Goal: Transaction & Acquisition: Purchase product/service

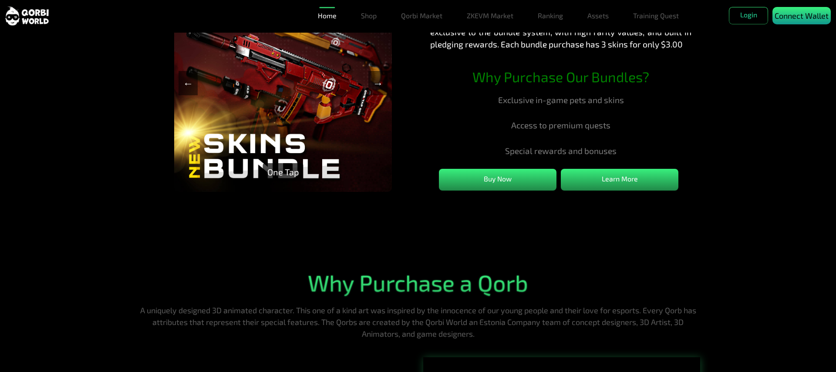
click at [801, 22] on p "Connect Wallet" at bounding box center [801, 16] width 54 height 12
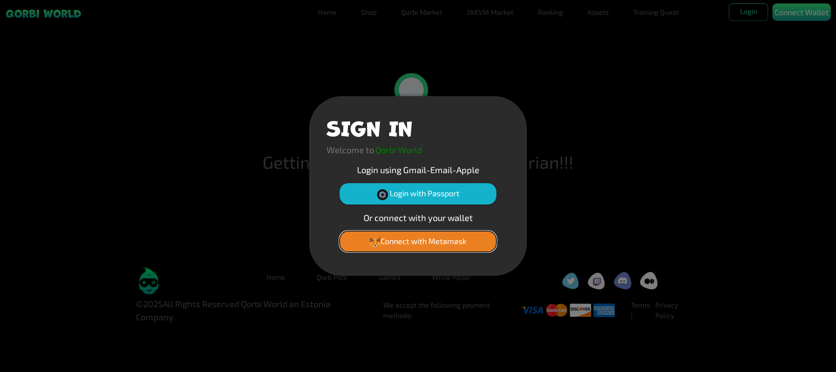
click at [418, 241] on button "Connect with Metamask" at bounding box center [417, 241] width 157 height 21
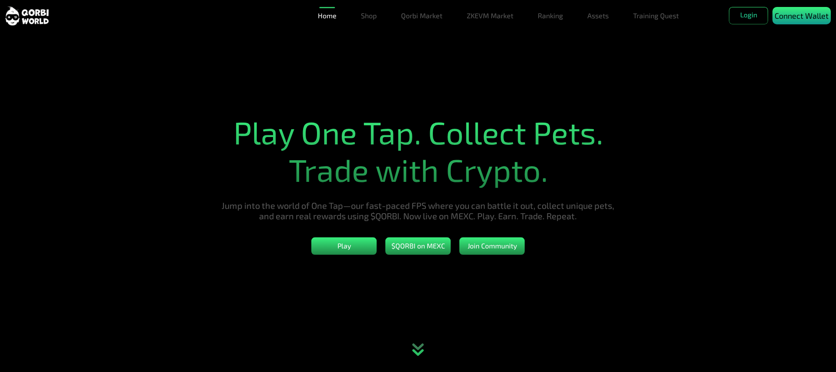
click at [801, 22] on p "Connect Wallet" at bounding box center [801, 16] width 54 height 12
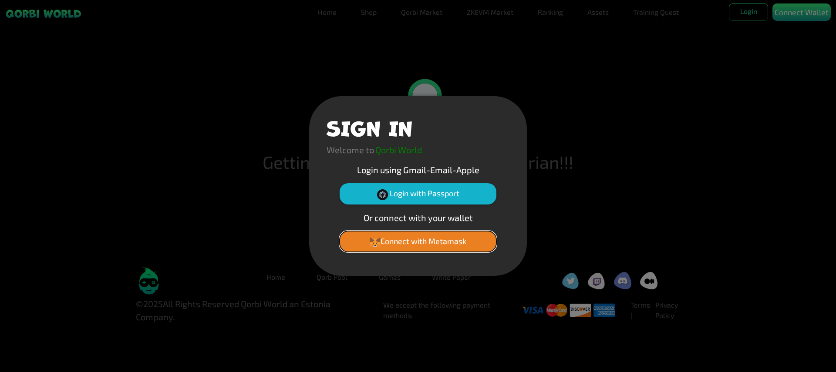
click at [418, 241] on button "Connect with Metamask" at bounding box center [417, 241] width 157 height 21
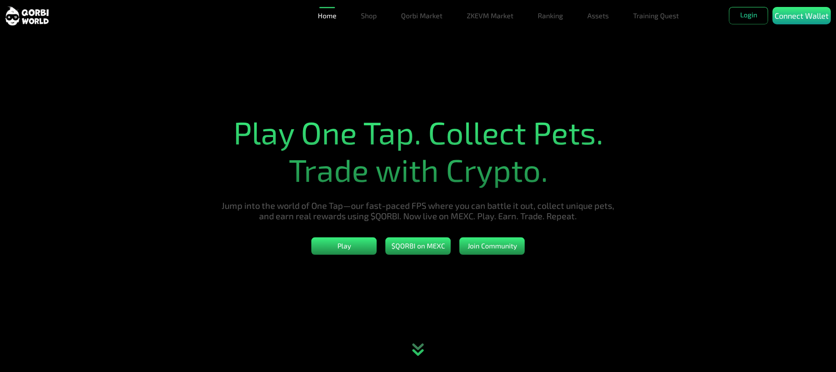
click at [801, 22] on p "Connect Wallet" at bounding box center [801, 16] width 54 height 12
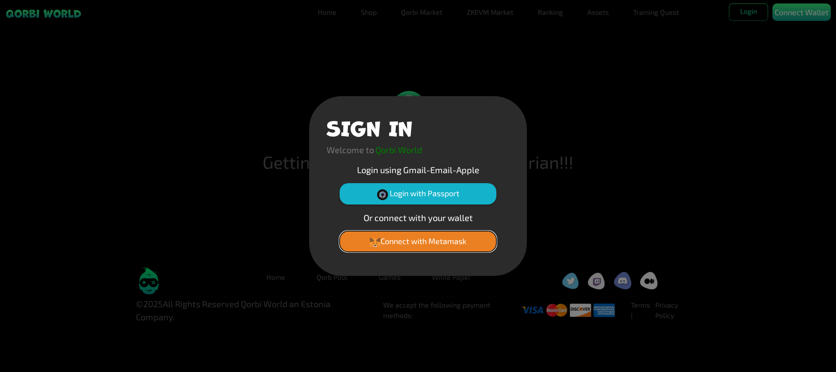
click at [418, 241] on button "Connect with Metamask" at bounding box center [417, 241] width 157 height 21
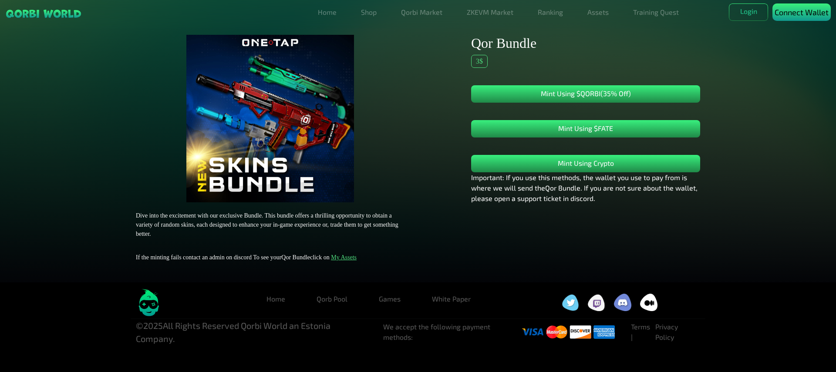
click at [801, 18] on p "Connect Wallet" at bounding box center [801, 13] width 54 height 12
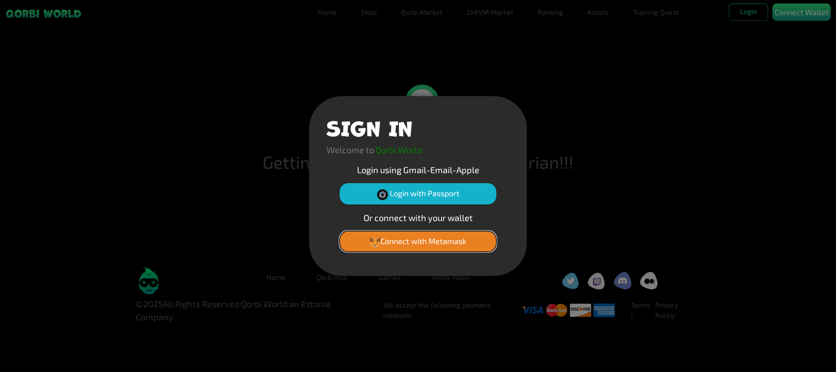
click at [418, 241] on button "Connect with Metamask" at bounding box center [417, 241] width 157 height 21
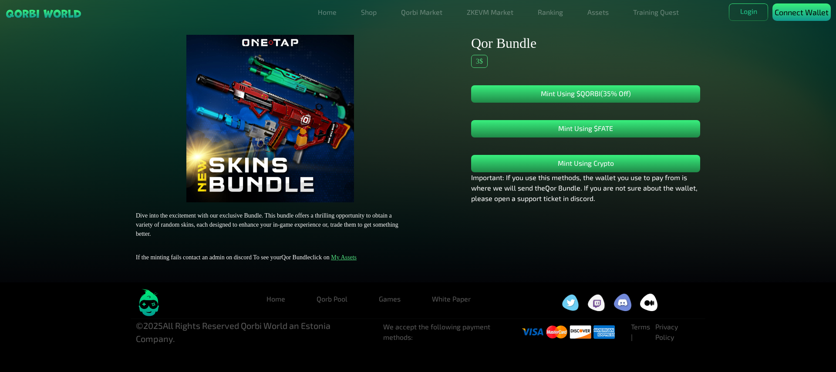
click at [801, 18] on p "Connect Wallet" at bounding box center [801, 13] width 54 height 12
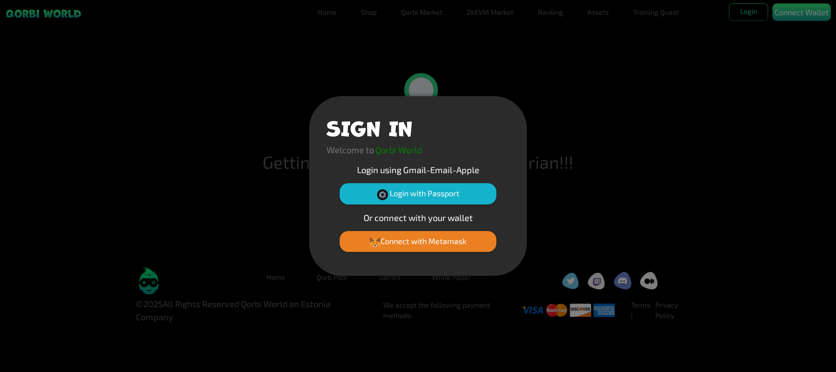
click at [418, 241] on button "Connect with Metamask" at bounding box center [417, 241] width 157 height 21
click at [801, 44] on div "SIGN IN Welcome to Qorbi World Login using Gmail-Email-Apple Login with Passpor…" at bounding box center [418, 186] width 836 height 372
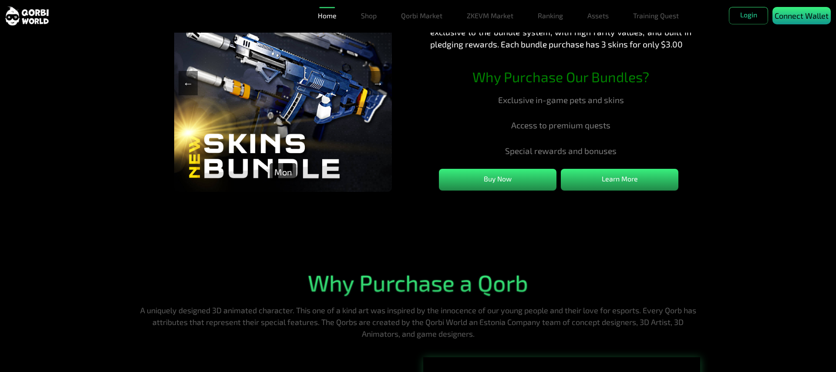
click at [801, 22] on p "Connect Wallet" at bounding box center [801, 16] width 54 height 12
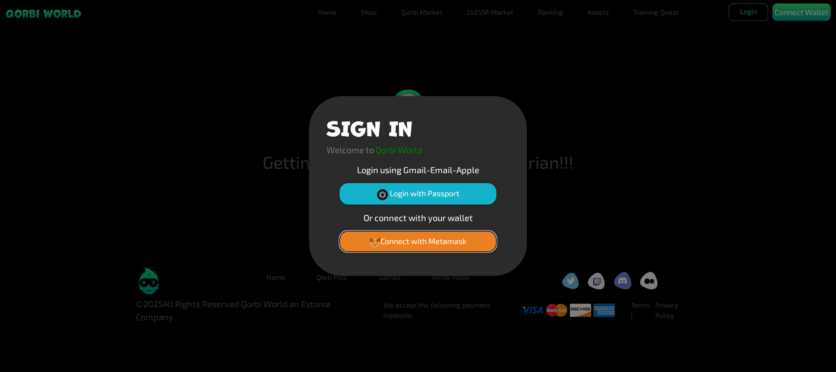
click at [418, 241] on button "Connect with Metamask" at bounding box center [417, 241] width 157 height 21
click at [801, 44] on div "SIGN IN Welcome to Qorbi World Login using Gmail-Email-Apple Login with Passpor…" at bounding box center [418, 186] width 836 height 372
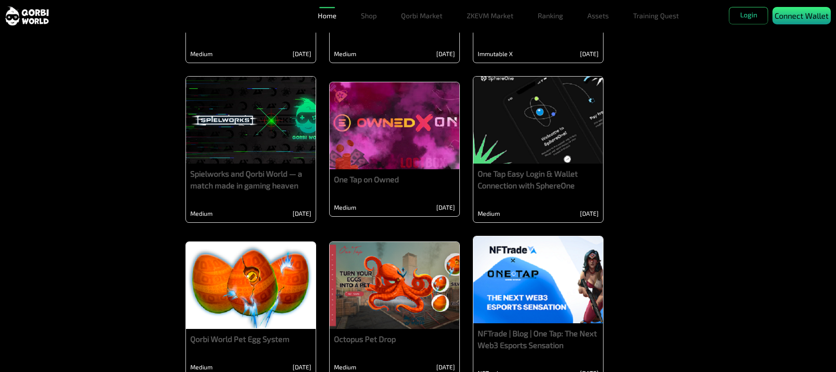
click at [801, 22] on p "Connect Wallet" at bounding box center [801, 16] width 54 height 12
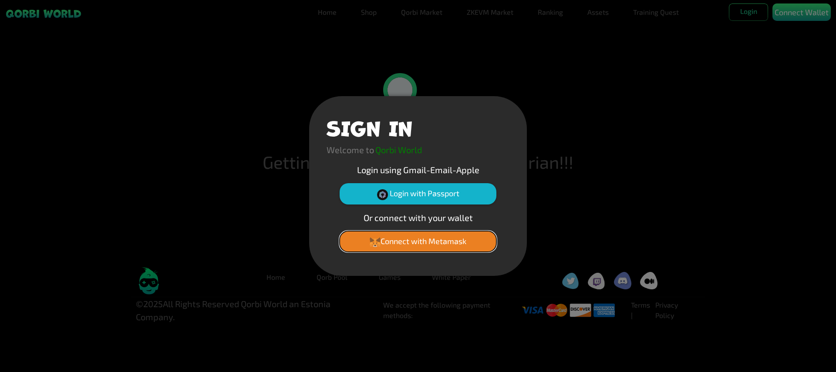
click at [418, 241] on button "Connect with Metamask" at bounding box center [417, 241] width 157 height 21
click at [801, 44] on div "SIGN IN Welcome to Qorbi World Login using Gmail-Email-Apple Login with Passpor…" at bounding box center [418, 186] width 836 height 372
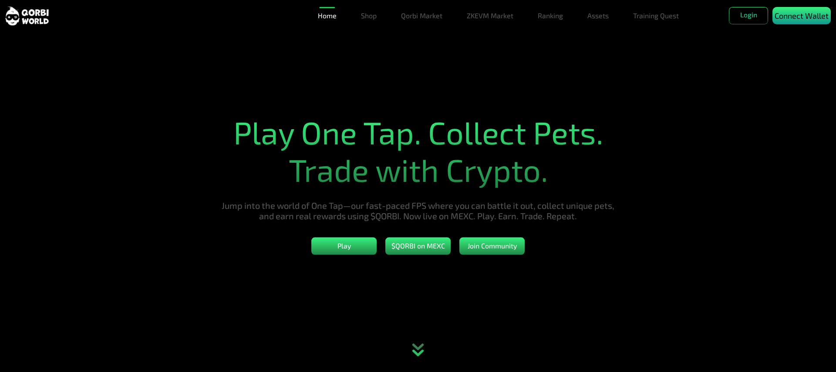
click at [801, 22] on p "Connect Wallet" at bounding box center [801, 16] width 54 height 12
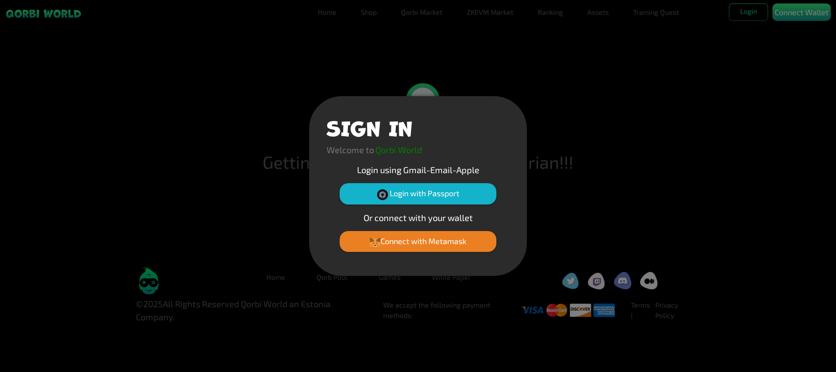
click at [418, 241] on button "Connect with Metamask" at bounding box center [417, 241] width 157 height 21
click at [801, 44] on div "SIGN IN Welcome to Qorbi World Login using Gmail-Email-Apple Login with Passpor…" at bounding box center [418, 186] width 836 height 372
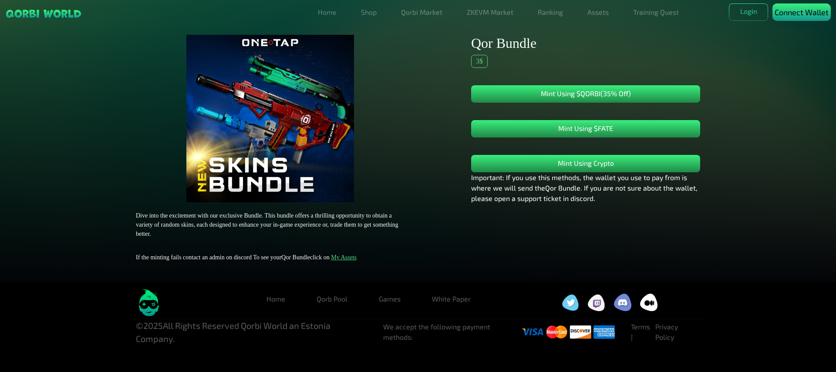
click at [801, 18] on p "Connect Wallet" at bounding box center [801, 13] width 54 height 12
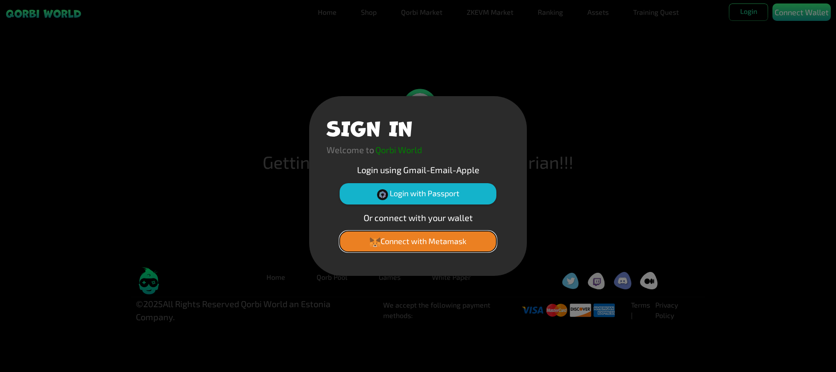
click at [418, 241] on button "Connect with Metamask" at bounding box center [417, 241] width 157 height 21
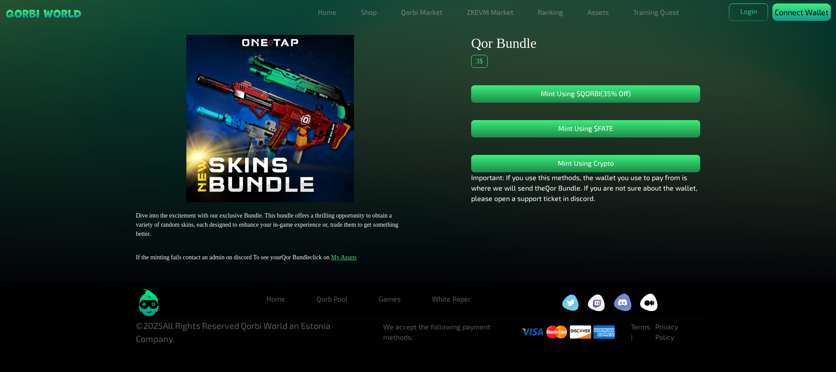
click at [801, 18] on p "Connect Wallet" at bounding box center [801, 13] width 54 height 12
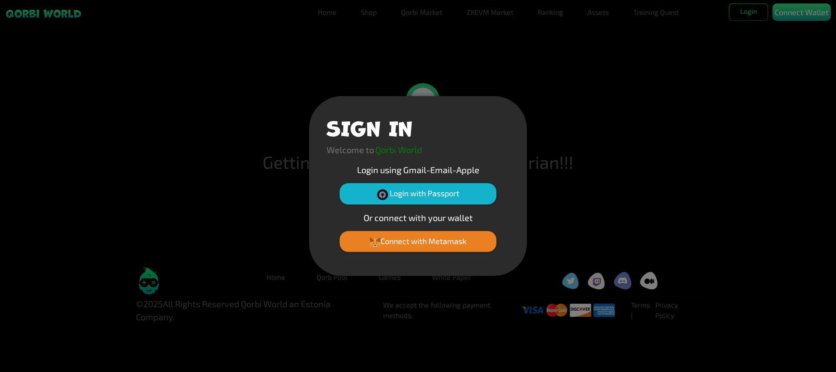
click at [418, 241] on button "Connect with Metamask" at bounding box center [417, 241] width 157 height 21
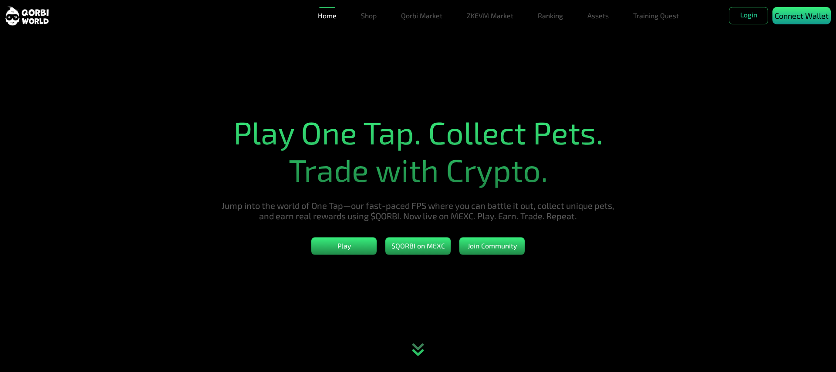
click at [801, 22] on p "Connect Wallet" at bounding box center [801, 16] width 54 height 12
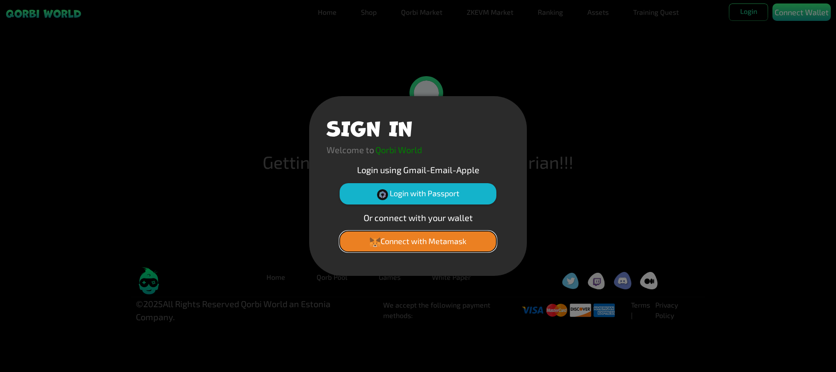
click at [418, 241] on button "Connect with Metamask" at bounding box center [417, 241] width 157 height 21
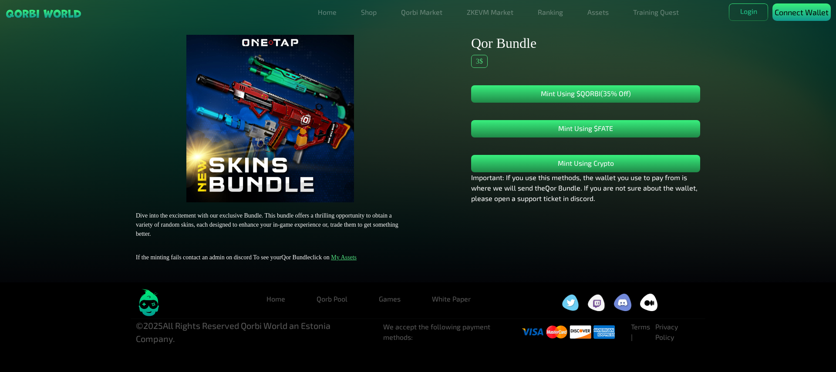
click at [801, 18] on p "Connect Wallet" at bounding box center [801, 13] width 54 height 12
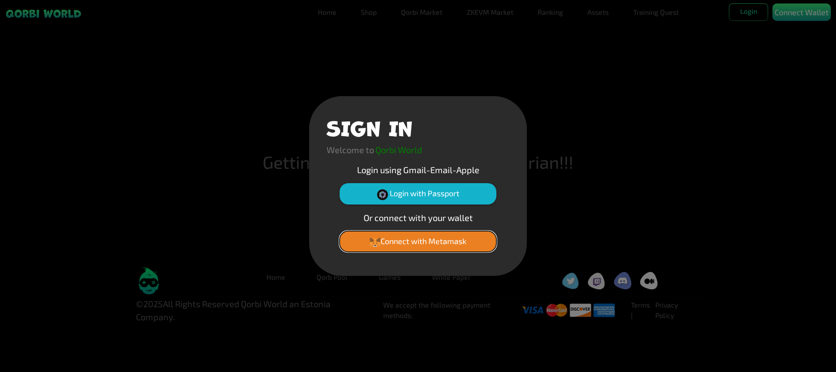
click at [418, 241] on button "Connect with Metamask" at bounding box center [417, 241] width 157 height 21
click at [801, 44] on div "SIGN IN Welcome to Qorbi World Login using Gmail-Email-Apple Login with Passpor…" at bounding box center [418, 186] width 836 height 372
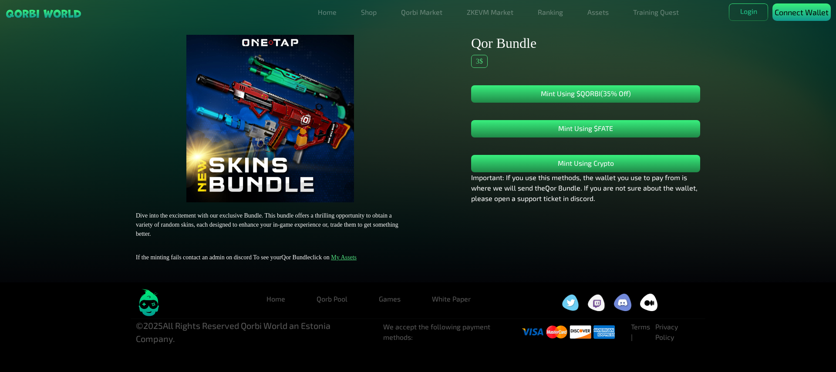
click at [801, 18] on p "Connect Wallet" at bounding box center [801, 13] width 54 height 12
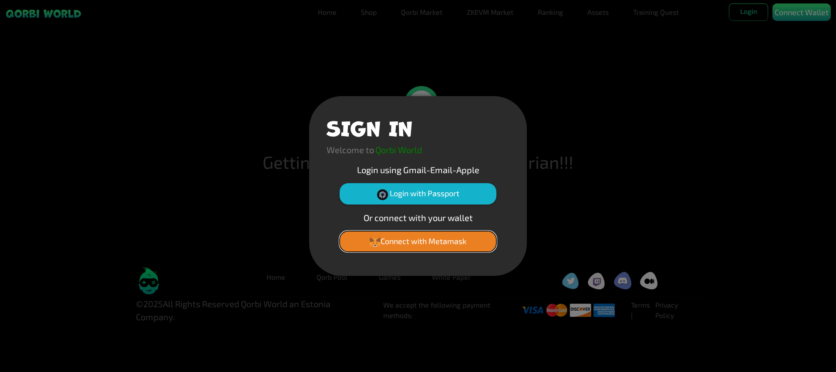
click at [418, 241] on button "Connect with Metamask" at bounding box center [417, 241] width 157 height 21
click at [598, 44] on div "SIGN IN Welcome to Qorbi World Login using Gmail-Email-Apple Login with Passpor…" at bounding box center [418, 186] width 836 height 372
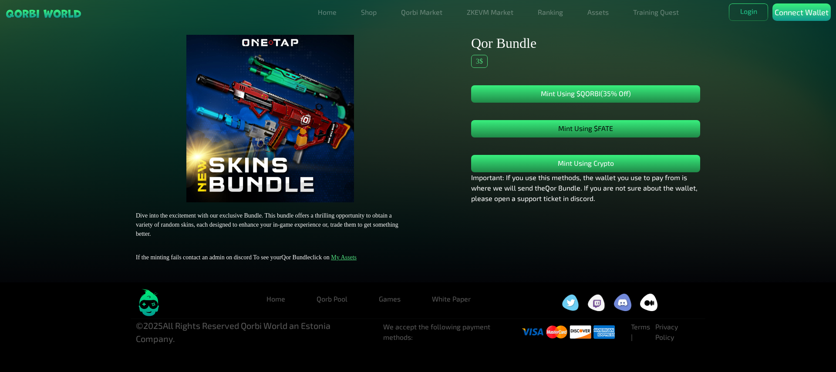
click at [585, 129] on button "Mint Using $FATE" at bounding box center [585, 128] width 229 height 17
click at [598, 21] on link "Assets" at bounding box center [598, 11] width 28 height 17
